Goal: Find specific page/section: Find specific page/section

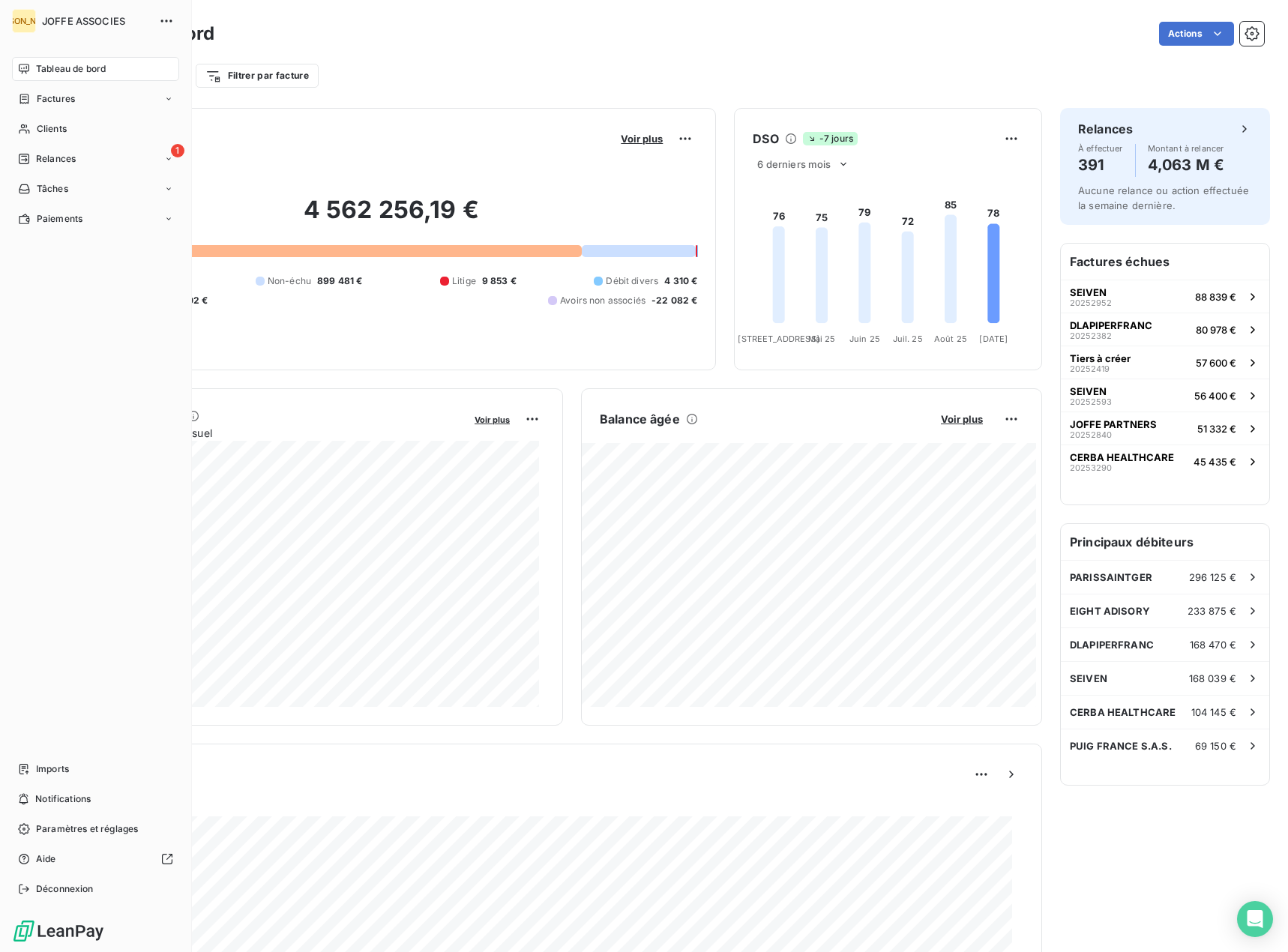
click at [40, 124] on span "Clients" at bounding box center [51, 129] width 30 height 13
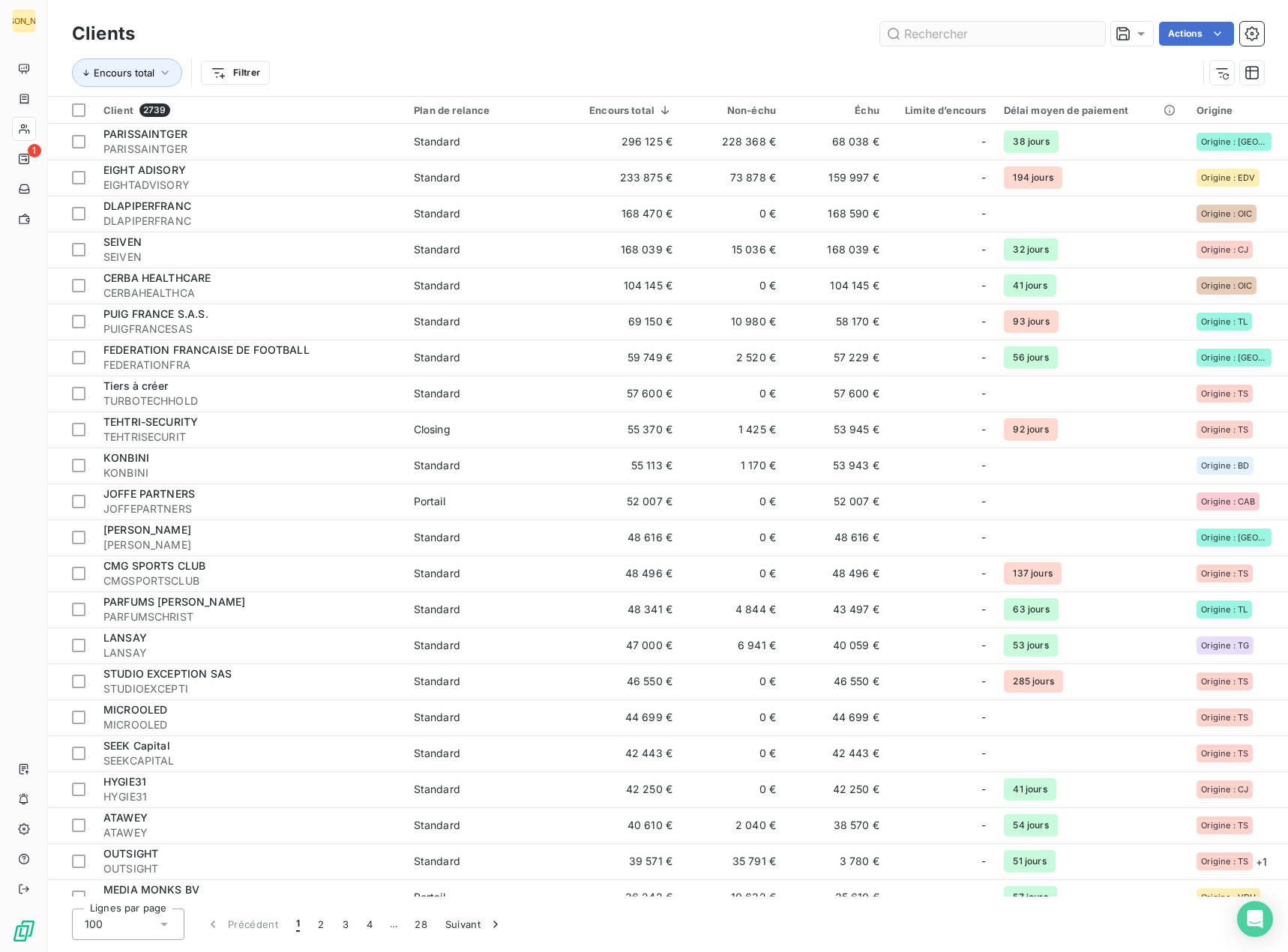
click at [884, 24] on input "text" at bounding box center [992, 34] width 225 height 24
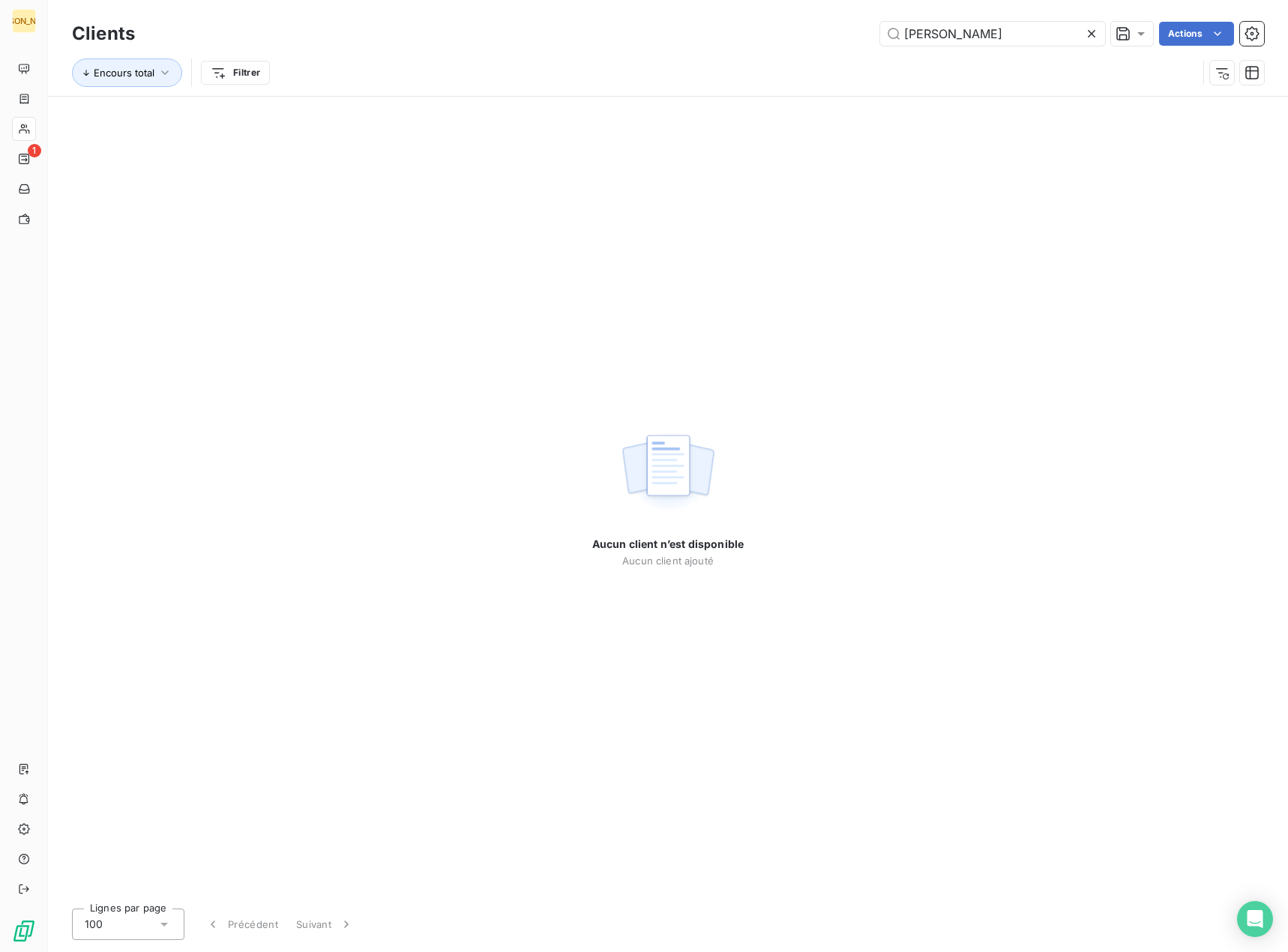
drag, startPoint x: 957, startPoint y: 35, endPoint x: 829, endPoint y: 35, distance: 128.0
click at [829, 35] on div "[PERSON_NAME] Actions" at bounding box center [709, 34] width 1111 height 24
drag, startPoint x: 957, startPoint y: 34, endPoint x: 856, endPoint y: 27, distance: 101.2
click at [856, 27] on div "MULLEY Actions" at bounding box center [709, 34] width 1111 height 24
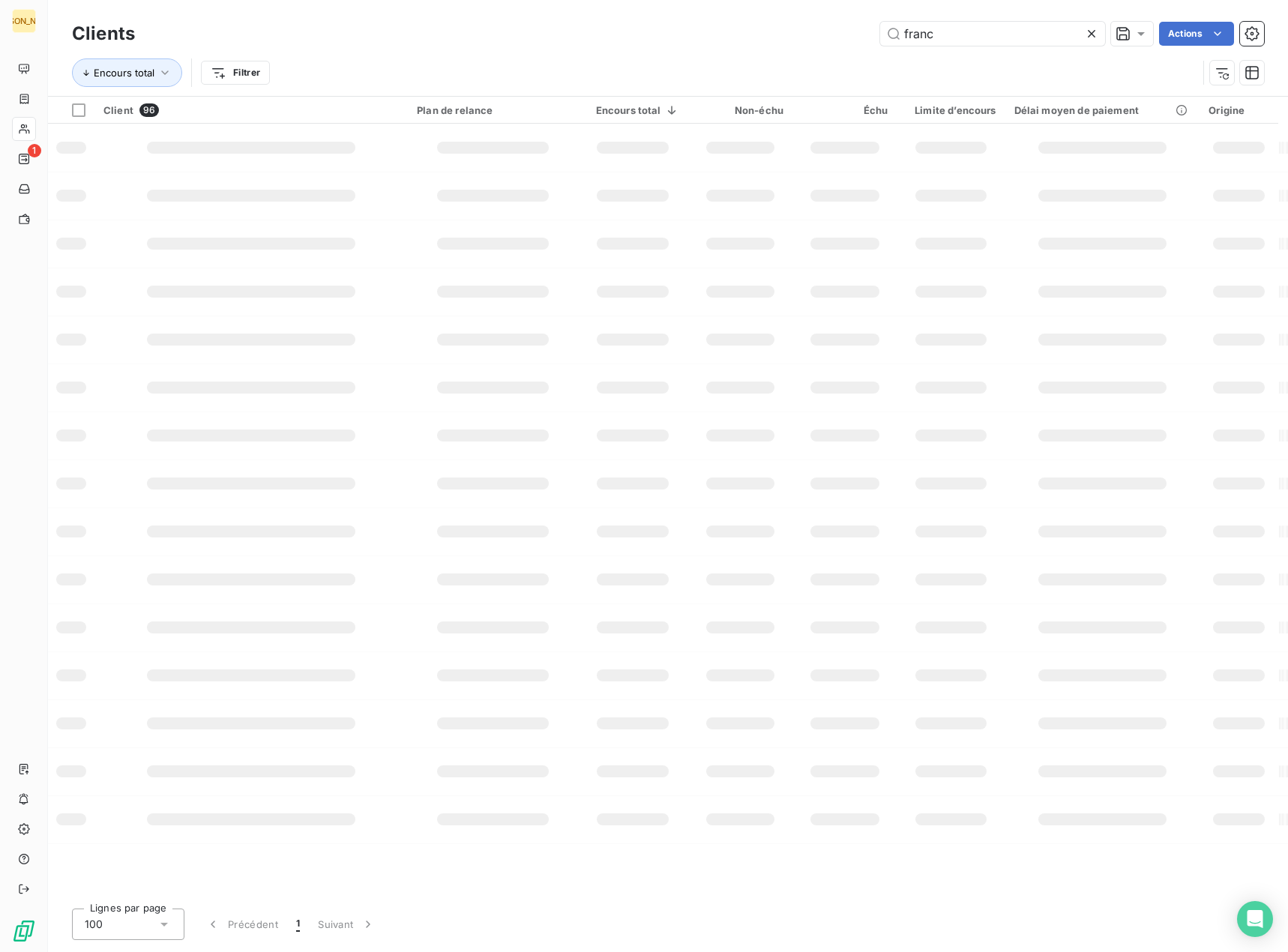
type input "[PERSON_NAME]"
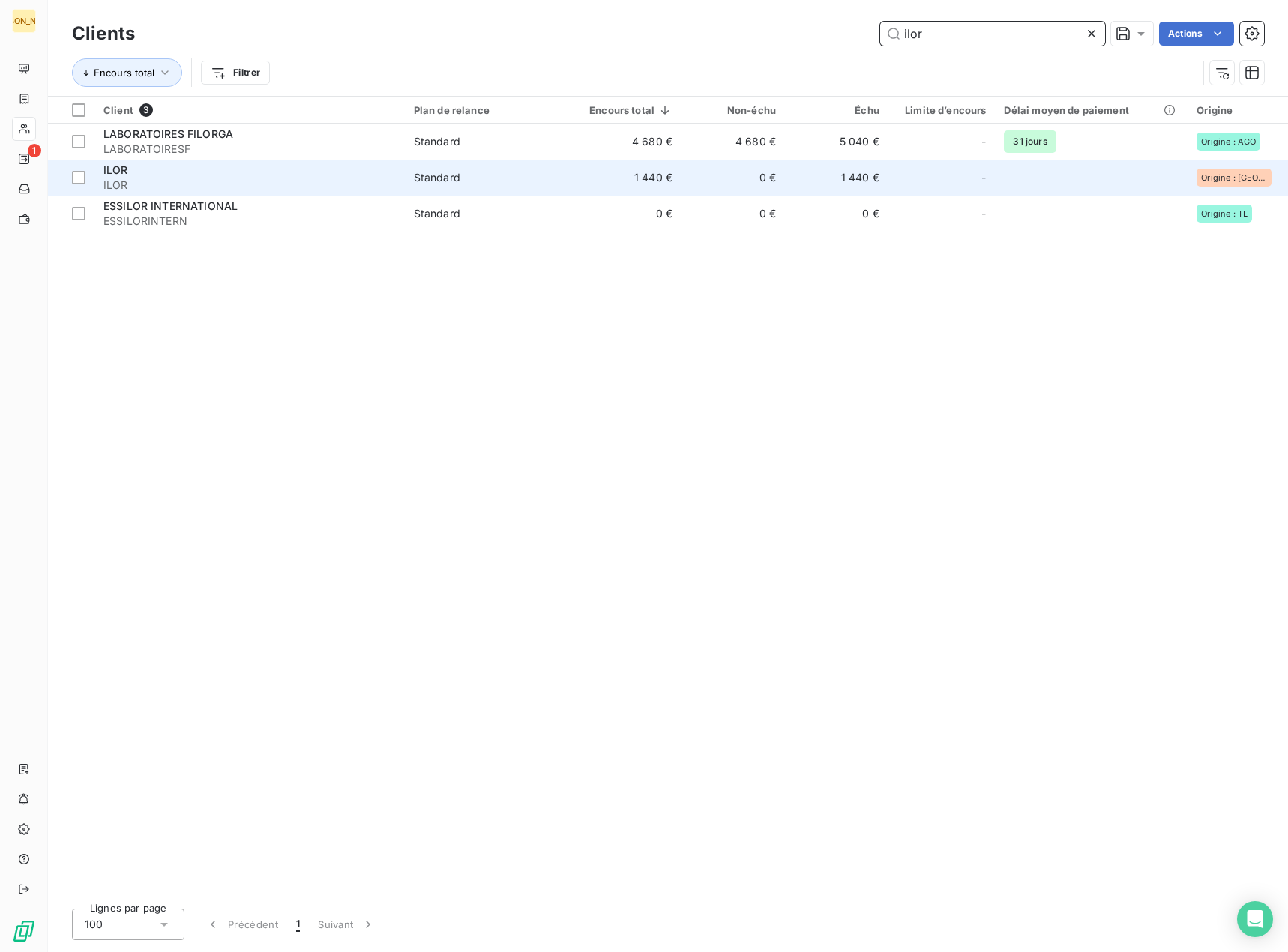
type input "ilor"
click at [720, 188] on td "0 €" at bounding box center [733, 178] width 104 height 36
